Goal: Task Accomplishment & Management: Complete application form

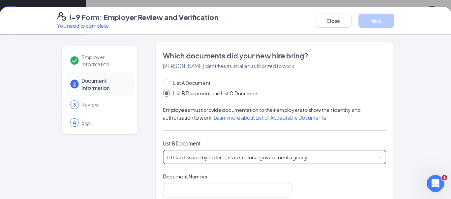
scroll to position [71, 0]
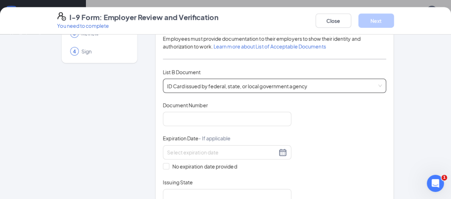
click at [28, 77] on div "I-9 Form: Employer Review and Verification You need to complete Close Next Empl…" at bounding box center [225, 99] width 451 height 199
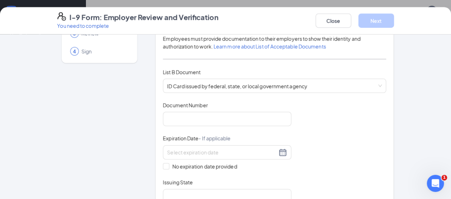
click at [65, 47] on div "4 Sign" at bounding box center [100, 51] width 70 height 18
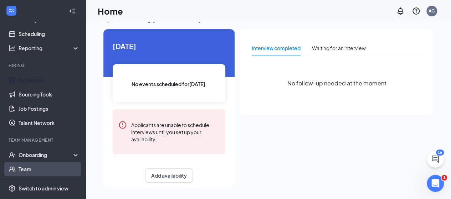
scroll to position [71, 0]
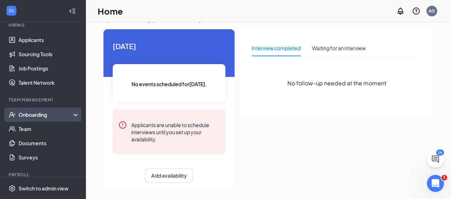
click at [36, 112] on div "Onboarding" at bounding box center [46, 114] width 55 height 7
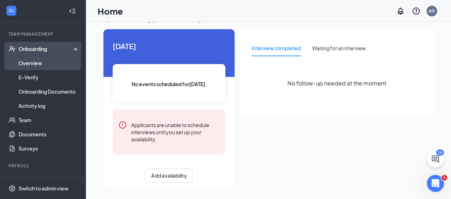
scroll to position [143, 0]
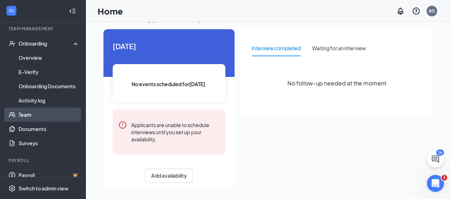
click at [33, 115] on link "Team" at bounding box center [49, 115] width 61 height 14
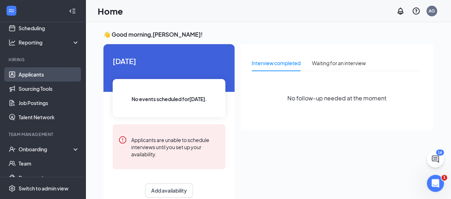
scroll to position [93, 0]
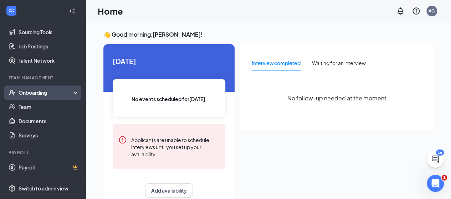
click at [30, 95] on div "Onboarding" at bounding box center [46, 92] width 55 height 7
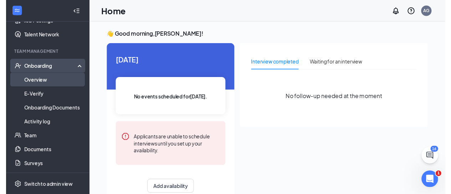
scroll to position [151, 0]
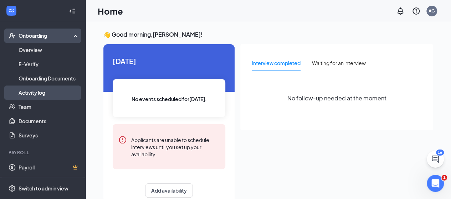
click at [40, 91] on link "Activity log" at bounding box center [49, 93] width 61 height 14
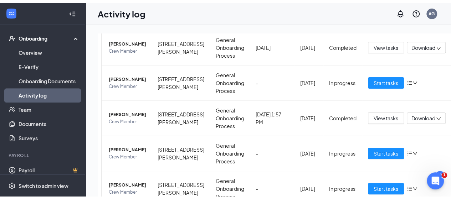
scroll to position [52, 0]
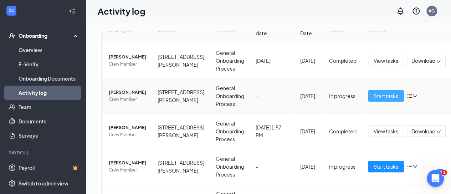
click at [374, 97] on span "Start tasks" at bounding box center [386, 96] width 25 height 8
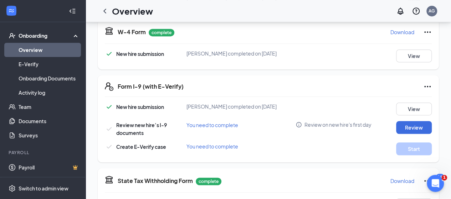
scroll to position [178, 0]
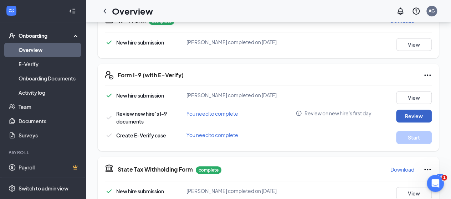
click at [405, 117] on button "Review" at bounding box center [414, 116] width 36 height 13
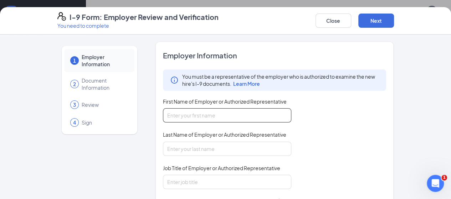
click at [201, 117] on input "First Name of Employer or Authorized Representative" at bounding box center [227, 115] width 128 height 14
type input "[PERSON_NAME]"
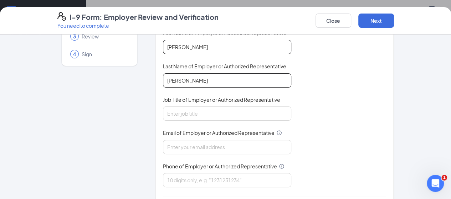
scroll to position [71, 0]
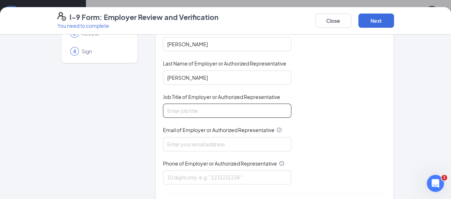
click at [192, 108] on input "Job Title of Employer or Authorized Representative" at bounding box center [227, 111] width 128 height 14
type input "general manager"
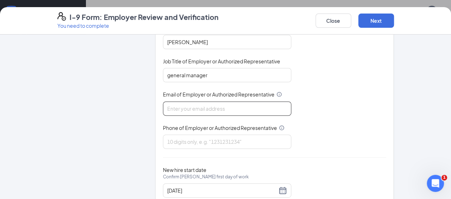
click at [196, 110] on input "Email of Employer or Authorized Representative" at bounding box center [227, 109] width 128 height 14
type input "[EMAIL_ADDRESS][DOMAIN_NAME]"
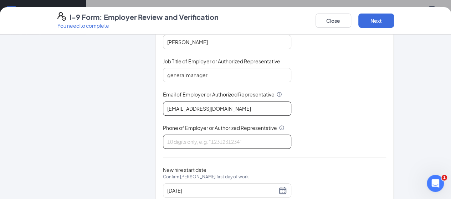
type input "4042440907"
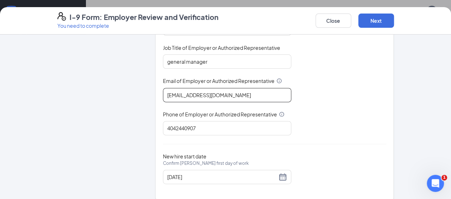
scroll to position [128, 0]
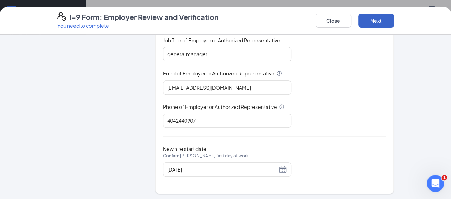
click at [394, 20] on button "Next" at bounding box center [377, 21] width 36 height 14
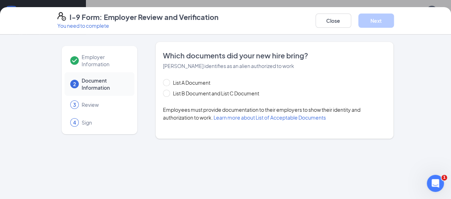
scroll to position [0, 0]
click at [156, 93] on div "Which documents did your new hire bring? [PERSON_NAME] identifies as an alien a…" at bounding box center [275, 90] width 239 height 97
click at [163, 93] on input "List B Document and List C Document" at bounding box center [165, 92] width 5 height 5
radio input "true"
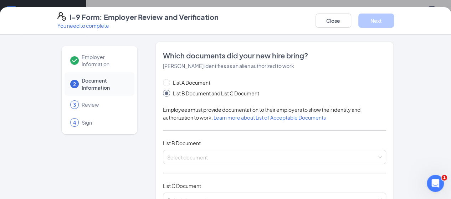
scroll to position [36, 0]
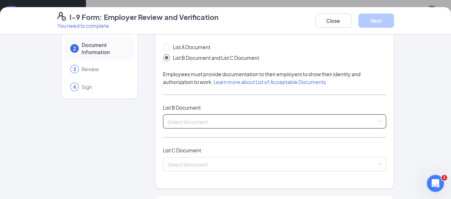
click at [182, 122] on div "Select document List B Documents Driver’s License issued by U.S State or outlyi…" at bounding box center [275, 122] width 224 height 14
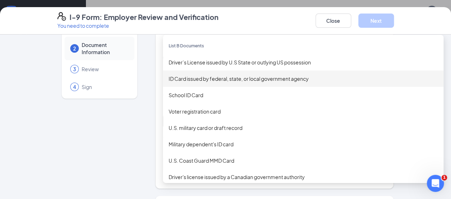
click at [170, 77] on div "ID Card issued by federal, state, or local government agency" at bounding box center [303, 79] width 269 height 8
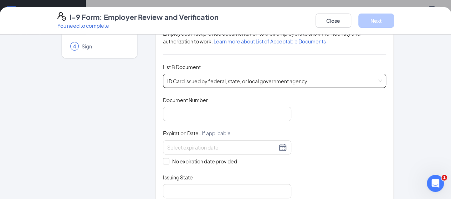
scroll to position [107, 0]
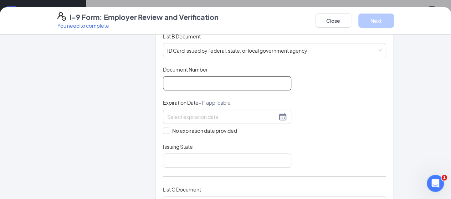
click at [178, 84] on input "Document Number" at bounding box center [227, 83] width 128 height 14
type input "463257263"
click at [163, 132] on span at bounding box center [166, 131] width 6 height 6
click at [163, 132] on input "No expiration date provided" at bounding box center [165, 130] width 5 height 5
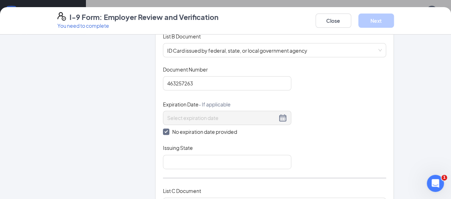
scroll to position [143, 0]
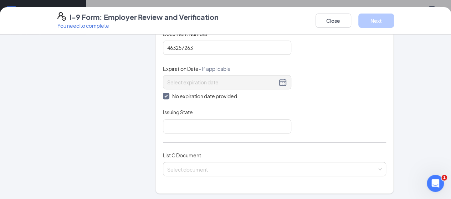
click at [163, 93] on input "No expiration date provided" at bounding box center [165, 95] width 5 height 5
checkbox input "false"
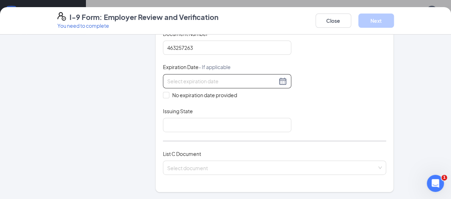
click at [264, 82] on div at bounding box center [227, 81] width 120 height 9
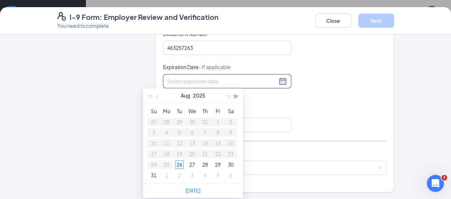
click at [236, 98] on button "button" at bounding box center [236, 95] width 8 height 14
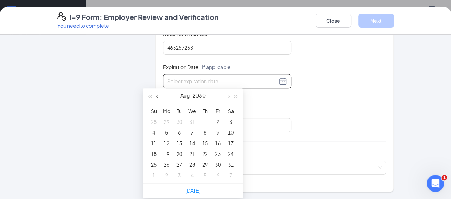
click at [156, 95] on button "button" at bounding box center [158, 95] width 8 height 14
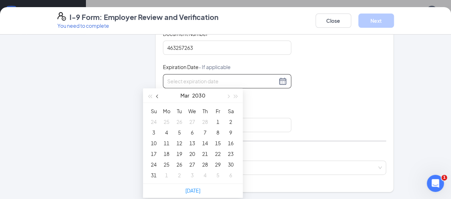
click at [156, 95] on button "button" at bounding box center [158, 95] width 8 height 14
click at [227, 96] on span "button" at bounding box center [228, 97] width 4 height 4
type input "[DATE]"
click at [169, 154] on div "18" at bounding box center [166, 154] width 9 height 9
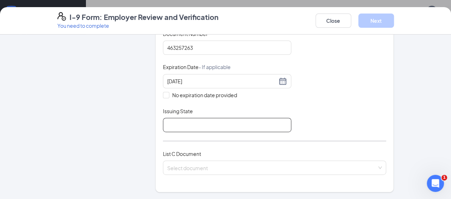
click at [199, 122] on input "Issuing State" at bounding box center [227, 125] width 128 height 14
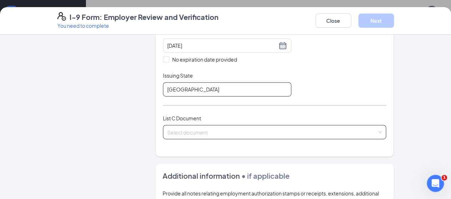
type input "[GEOGRAPHIC_DATA]"
click at [190, 133] on div "Select document" at bounding box center [275, 132] width 224 height 14
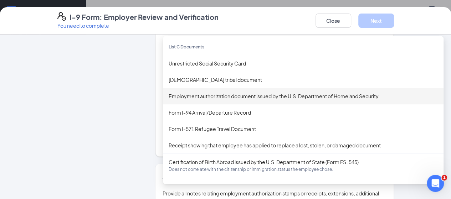
click at [227, 97] on div "Employment authorization document issued by the U.S. Department of Homeland Sec…" at bounding box center [303, 96] width 269 height 8
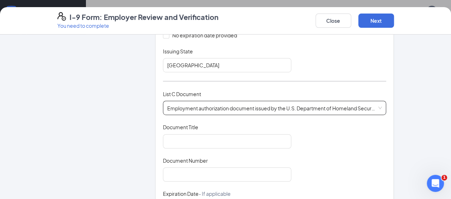
scroll to position [214, 0]
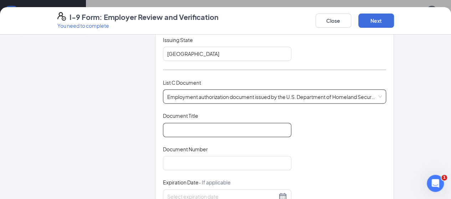
click at [201, 128] on input "Document Title" at bounding box center [227, 130] width 128 height 14
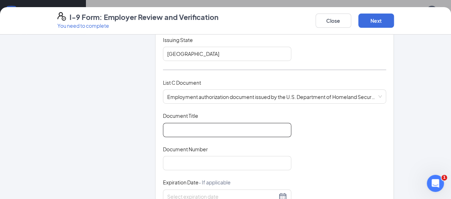
type input "Social Security"
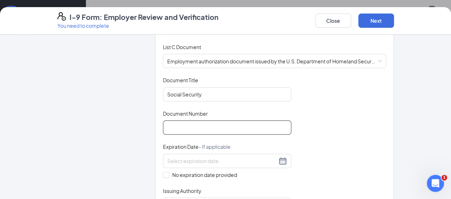
click at [188, 125] on input "Document Number" at bounding box center [227, 128] width 128 height 14
type input "1"
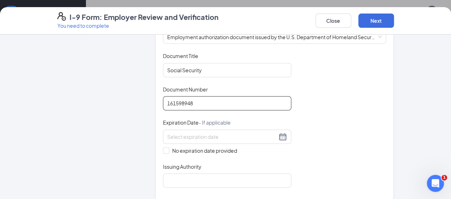
scroll to position [285, 0]
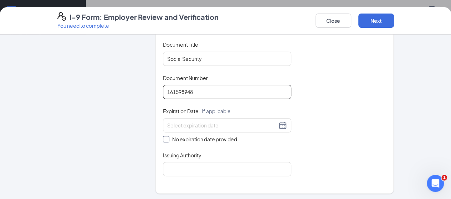
type input "161598948"
click at [163, 138] on span at bounding box center [166, 139] width 6 height 6
click at [163, 138] on input "No expiration date provided" at bounding box center [165, 138] width 5 height 5
checkbox input "true"
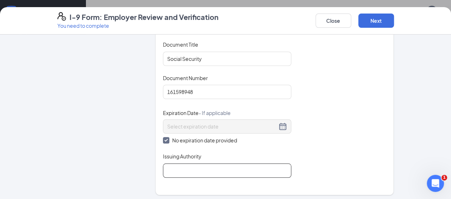
drag, startPoint x: 166, startPoint y: 165, endPoint x: 176, endPoint y: 166, distance: 9.3
click at [166, 165] on input "Issuing Authority" at bounding box center [227, 171] width 128 height 14
type input "Social Security Administration"
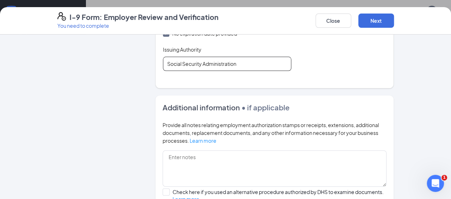
scroll to position [464, 0]
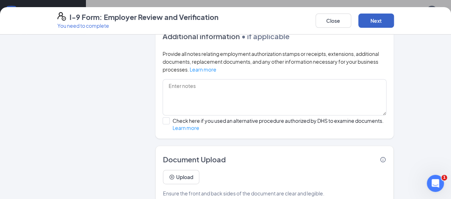
click at [394, 21] on button "Next" at bounding box center [377, 21] width 36 height 14
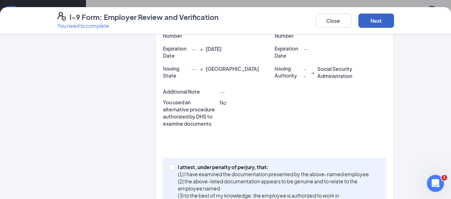
scroll to position [214, 0]
click at [163, 158] on div "I attest, under penalty of [PERSON_NAME], that: (1) I have examined the documen…" at bounding box center [275, 185] width 224 height 54
click at [169, 164] on input "I attest, under penalty of [PERSON_NAME], that: (1) I have examined the documen…" at bounding box center [171, 166] width 5 height 5
checkbox input "true"
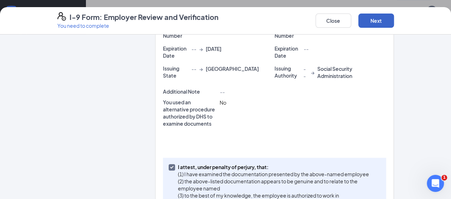
click at [394, 24] on button "Next" at bounding box center [377, 21] width 36 height 14
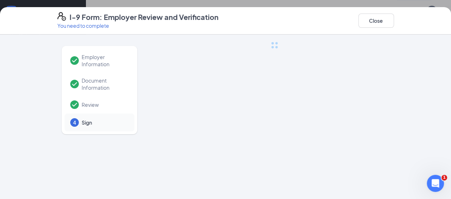
scroll to position [0, 0]
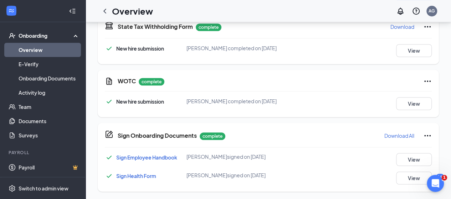
click at [233, 91] on div "I-9 Form: Employer Review and Verification You need to complete Close Employer …" at bounding box center [225, 99] width 451 height 199
